Goal: Transaction & Acquisition: Subscribe to service/newsletter

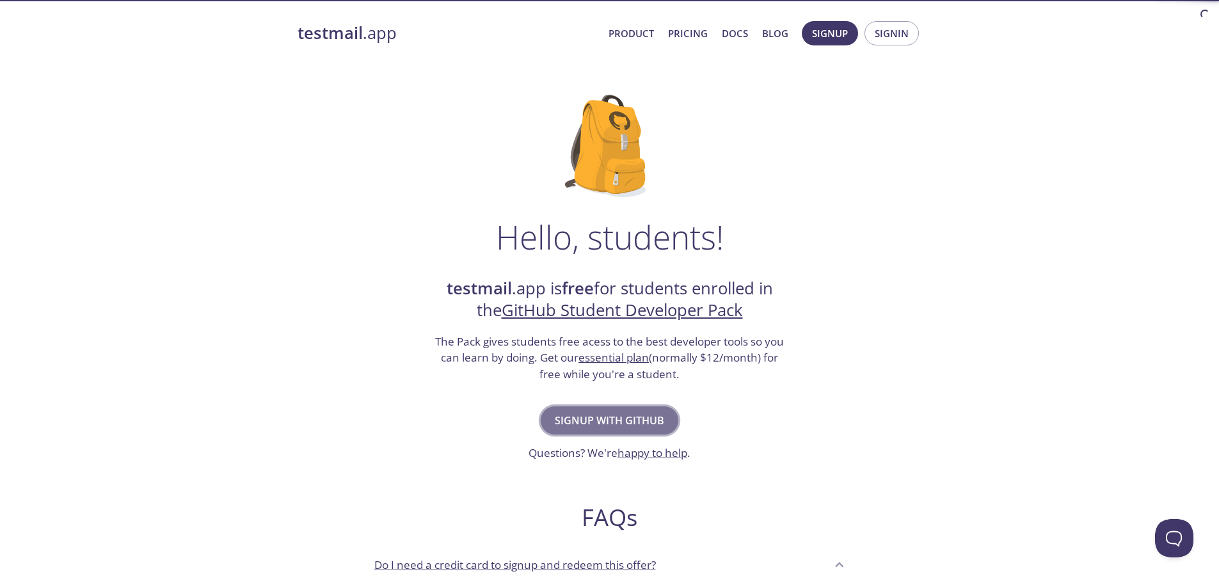
click at [626, 412] on span "Signup with GitHub" at bounding box center [609, 421] width 109 height 18
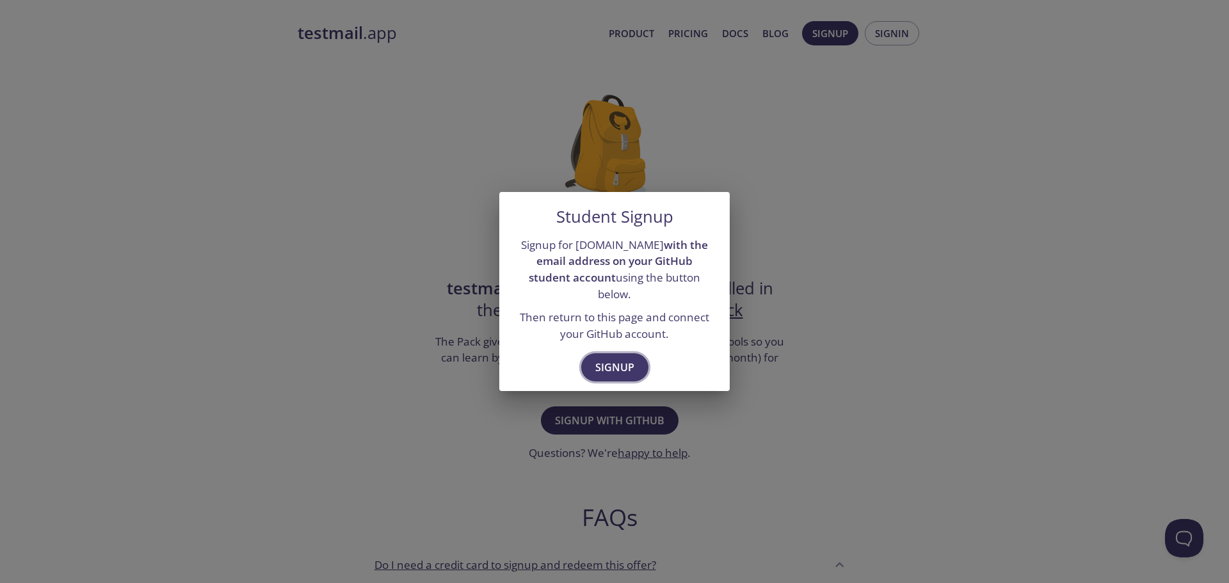
click at [607, 361] on span "Signup" at bounding box center [614, 367] width 39 height 18
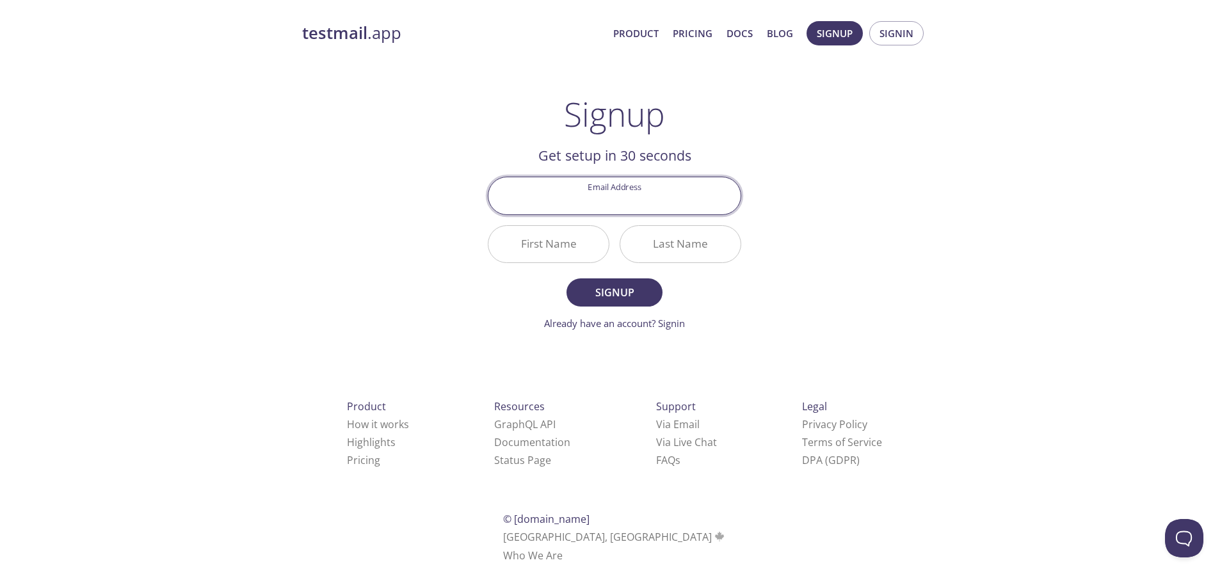
click at [609, 196] on input "Email Address" at bounding box center [614, 195] width 252 height 36
type input "[EMAIL_ADDRESS][DOMAIN_NAME]"
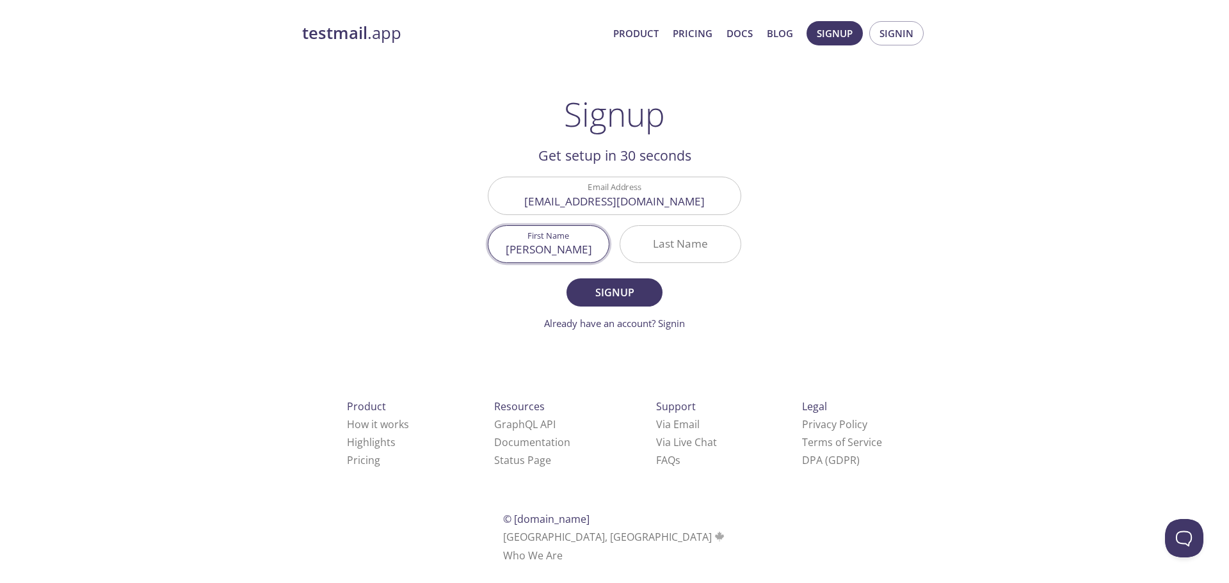
type input "[PERSON_NAME]"
type input "Baihaki"
click at [566, 278] on button "Signup" at bounding box center [614, 292] width 96 height 28
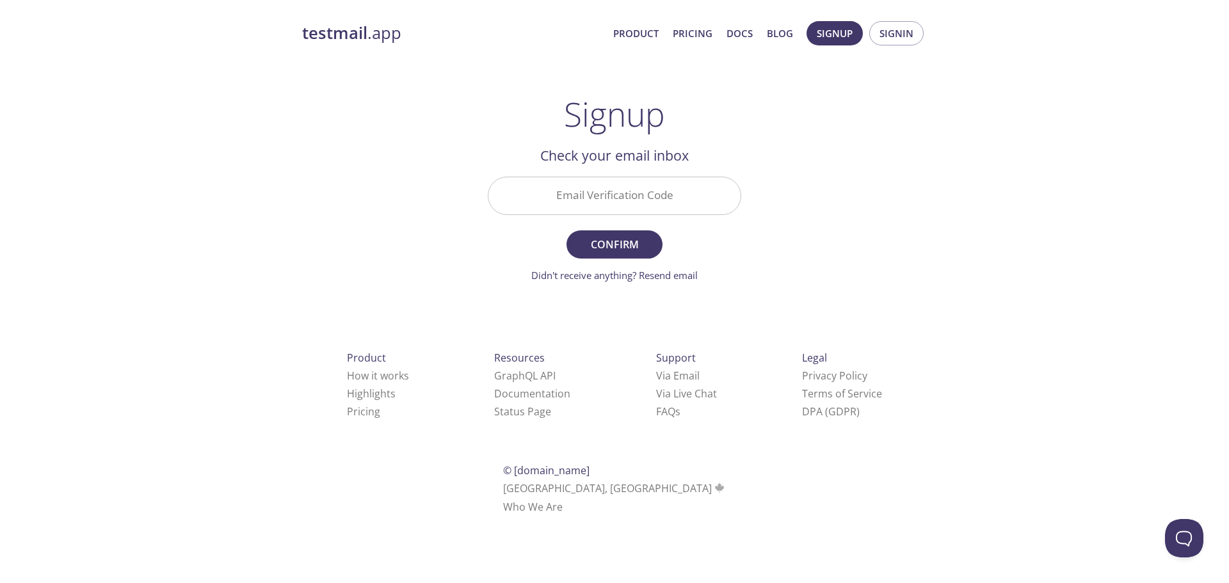
click at [605, 198] on input "Email Verification Code" at bounding box center [614, 195] width 252 height 36
paste input "PRTJDWD"
type input "PRTJDWD"
click at [647, 252] on span "Confirm" at bounding box center [614, 245] width 68 height 18
